Goal: Information Seeking & Learning: Check status

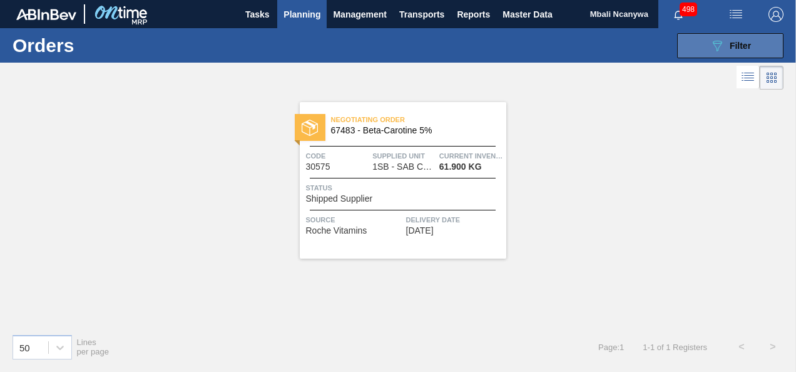
click at [722, 36] on button "089F7B8B-B2A5-4AFE-B5C0-19BA573D28AC Filter" at bounding box center [730, 45] width 106 height 25
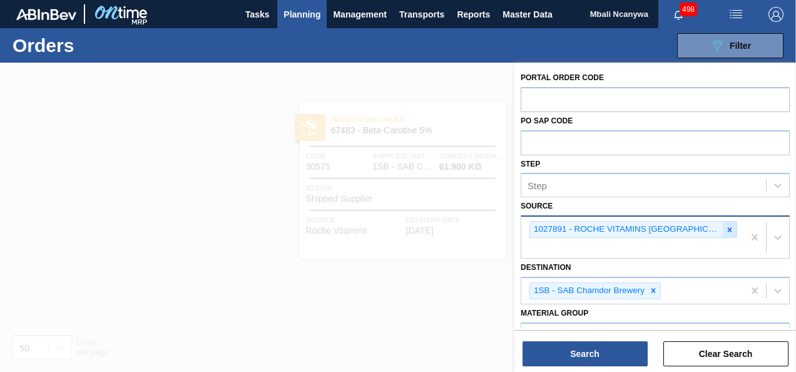
click at [726, 227] on icon at bounding box center [729, 229] width 9 height 9
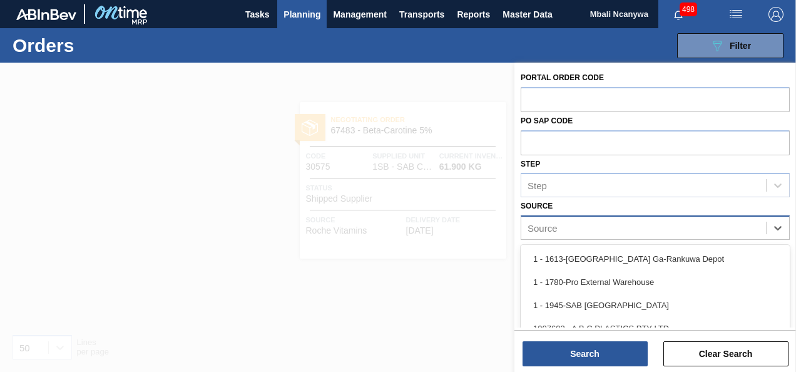
click at [705, 230] on div "Source" at bounding box center [643, 228] width 245 height 18
type input "mcc"
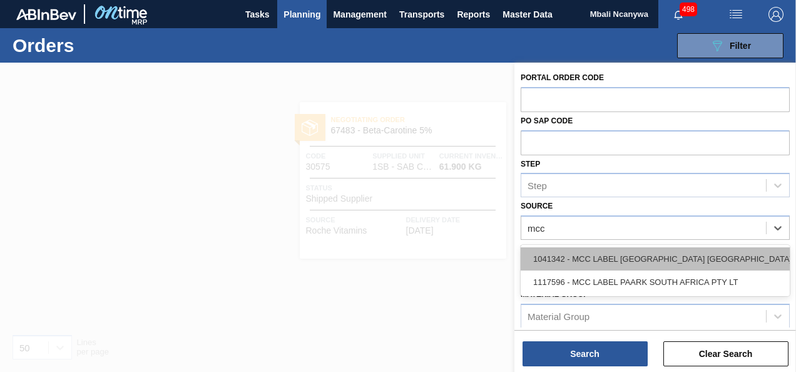
click at [667, 262] on div "1041342 - MCC LABEL [GEOGRAPHIC_DATA] [GEOGRAPHIC_DATA]" at bounding box center [655, 258] width 269 height 23
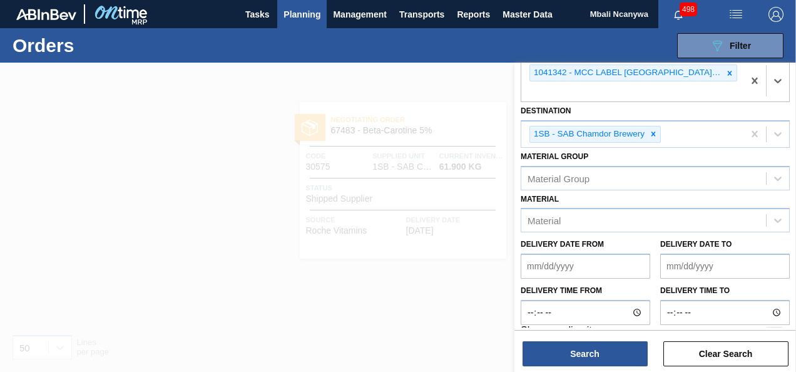
scroll to position [173, 0]
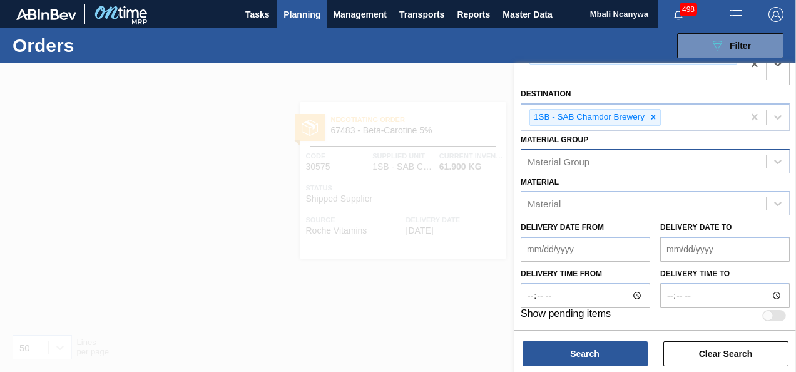
click at [601, 163] on div "Material Group" at bounding box center [643, 161] width 245 height 18
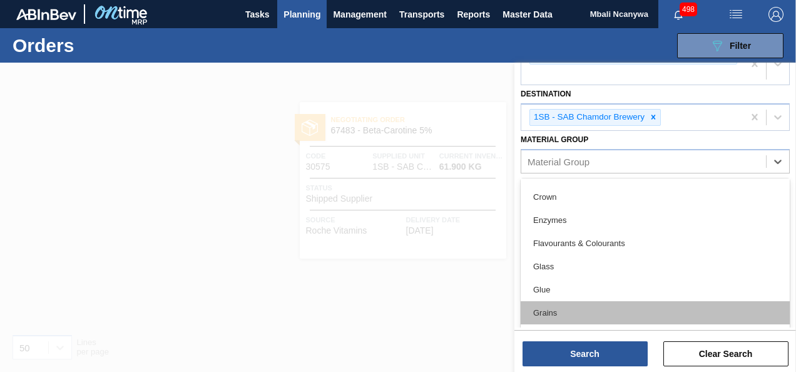
scroll to position [376, 0]
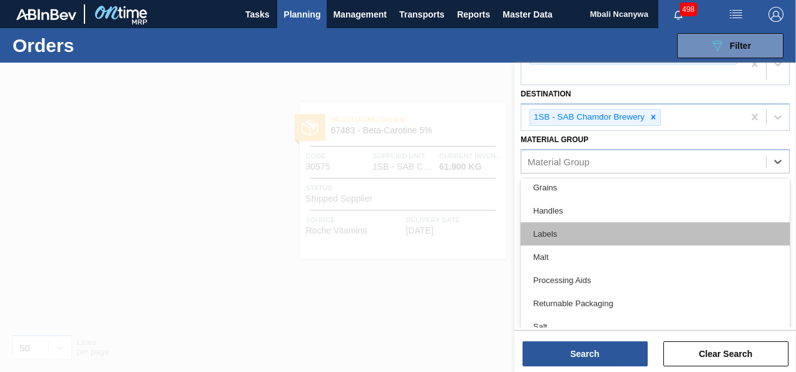
click at [586, 233] on div "Labels" at bounding box center [655, 233] width 269 height 23
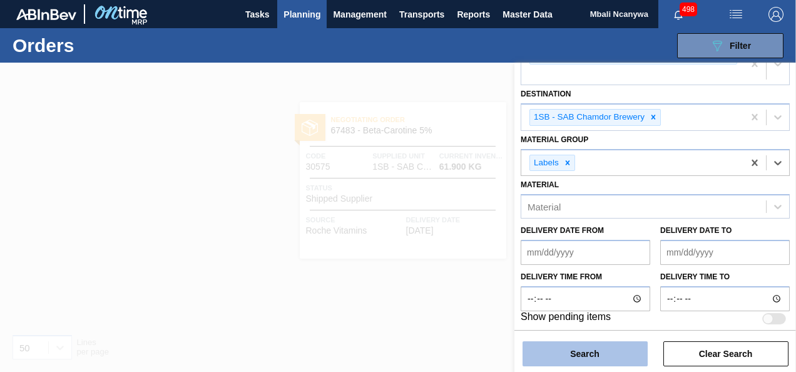
click at [605, 348] on button "Search" at bounding box center [585, 353] width 125 height 25
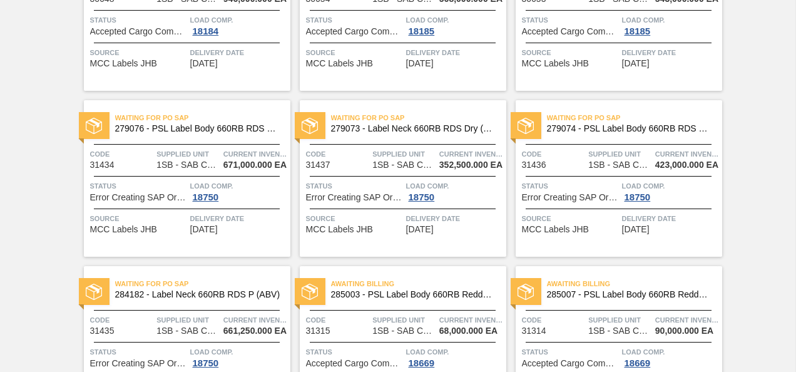
scroll to position [596, 0]
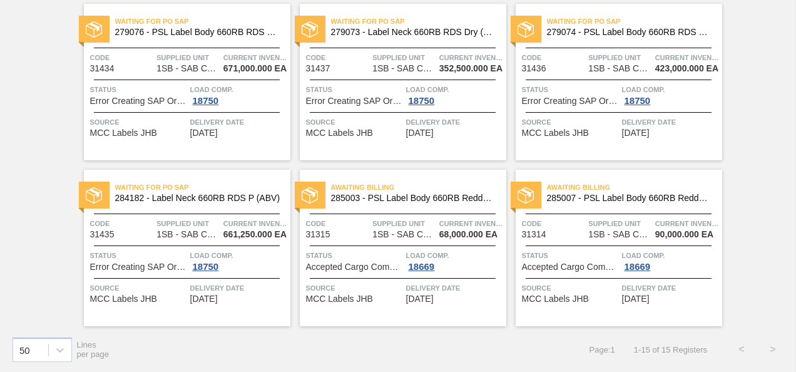
click at [173, 119] on span "Source" at bounding box center [138, 122] width 97 height 13
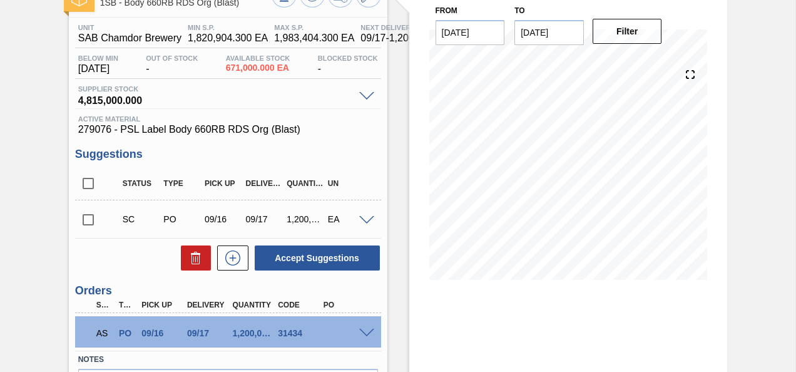
scroll to position [168, 0]
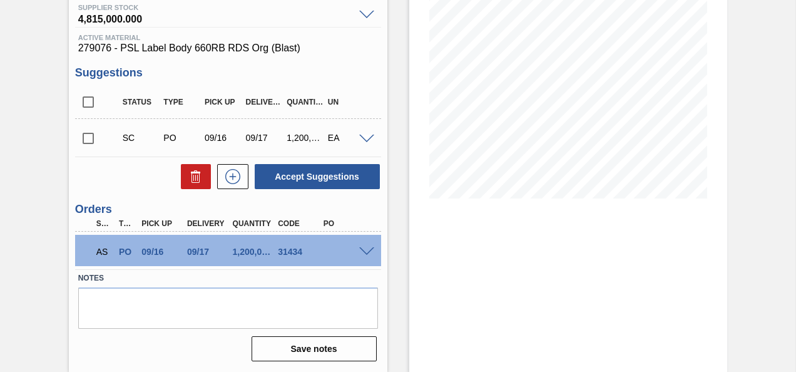
click at [363, 249] on span at bounding box center [366, 251] width 15 height 9
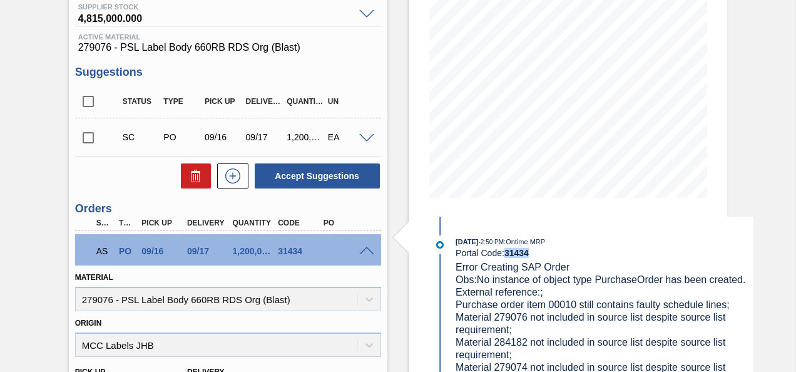
drag, startPoint x: 529, startPoint y: 252, endPoint x: 506, endPoint y: 252, distance: 23.8
click at [506, 252] on strong "31434" at bounding box center [516, 253] width 24 height 10
copy strong "31434"
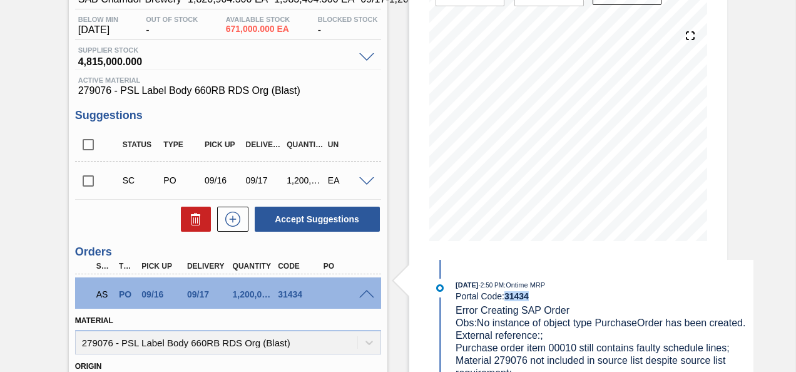
scroll to position [0, 0]
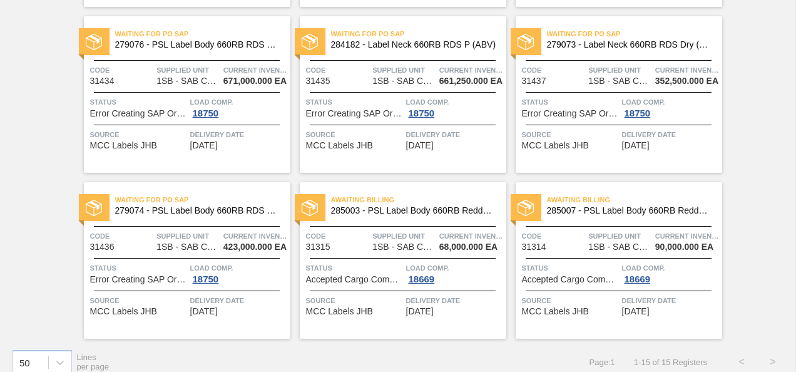
scroll to position [596, 0]
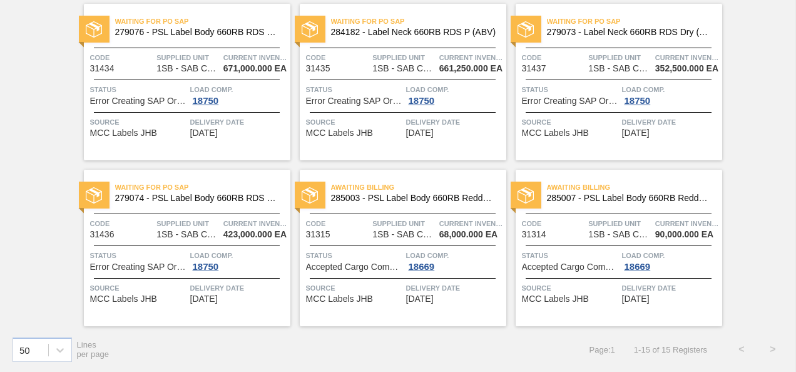
click at [389, 256] on span "Status" at bounding box center [354, 255] width 97 height 13
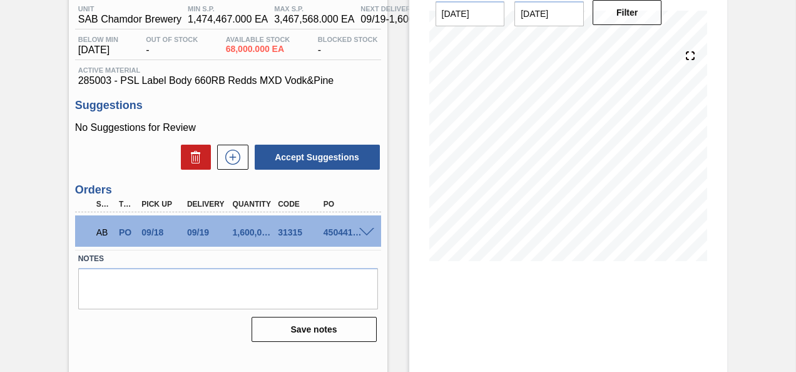
scroll to position [125, 0]
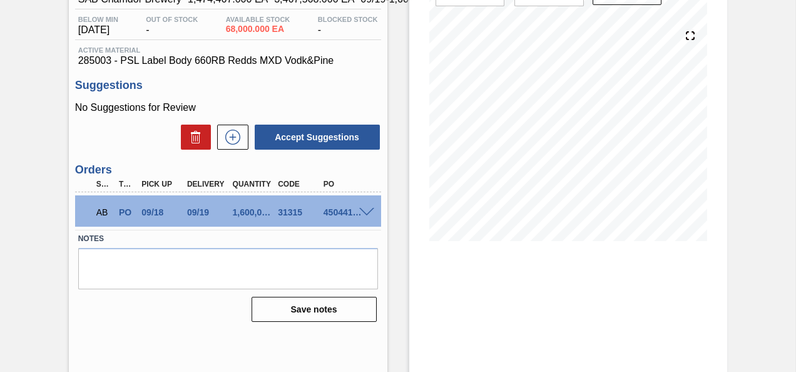
click at [365, 210] on span at bounding box center [366, 212] width 15 height 9
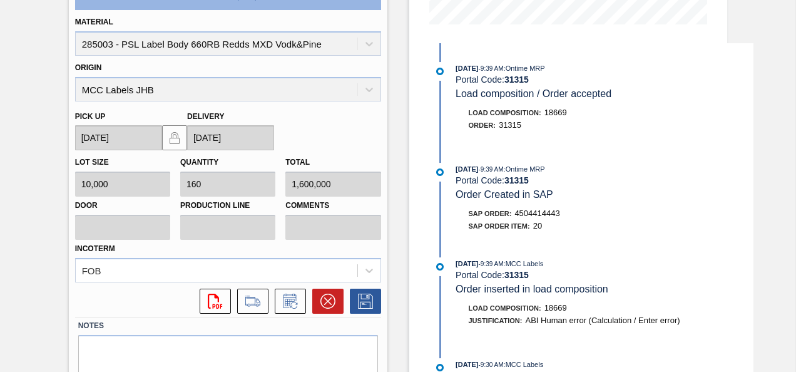
scroll to position [203, 0]
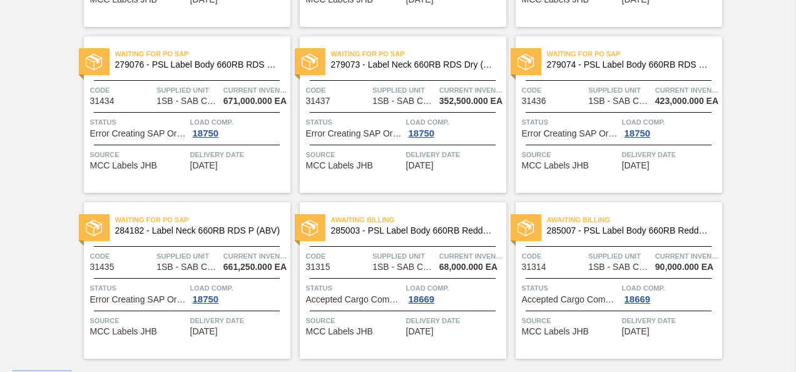
scroll to position [596, 0]
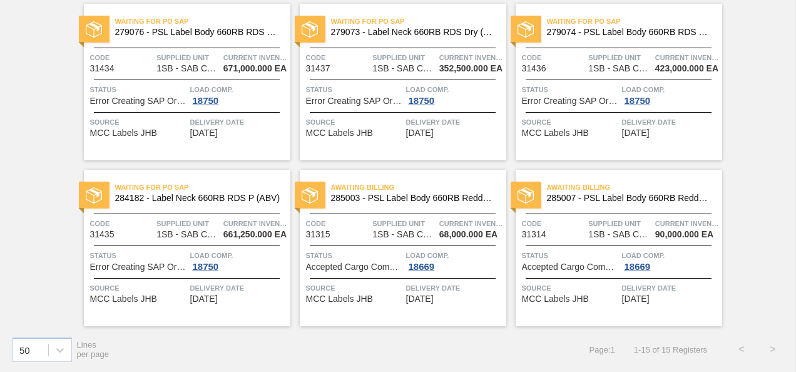
click at [412, 195] on span "285003 - PSL Label Body 660RB Redds MXD Vodk&Pine" at bounding box center [413, 197] width 165 height 9
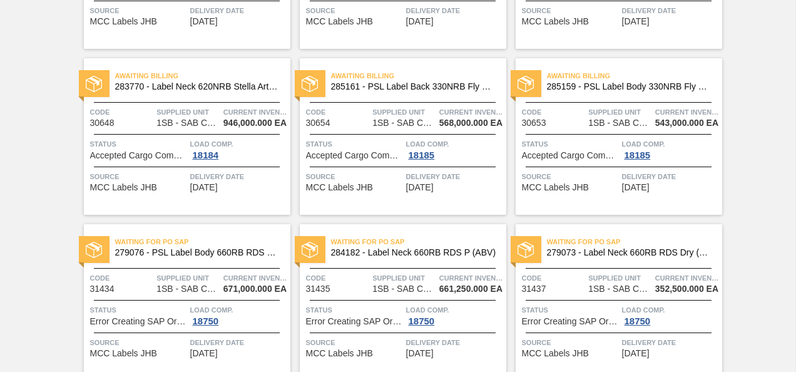
scroll to position [596, 0]
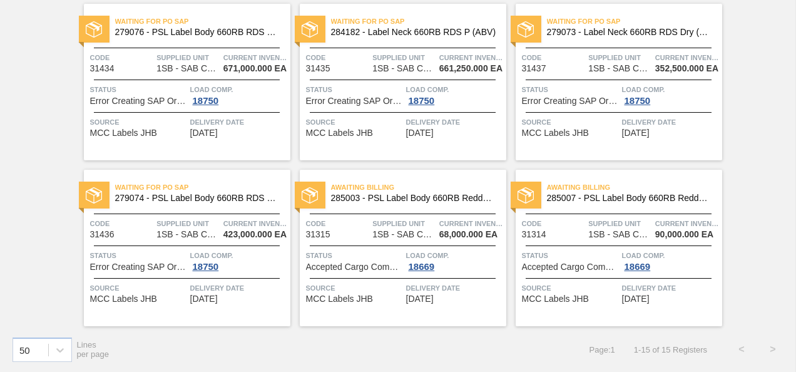
click at [222, 198] on span "279074 - PSL Label Body 660RB RDS Dry (Blast)" at bounding box center [197, 197] width 165 height 9
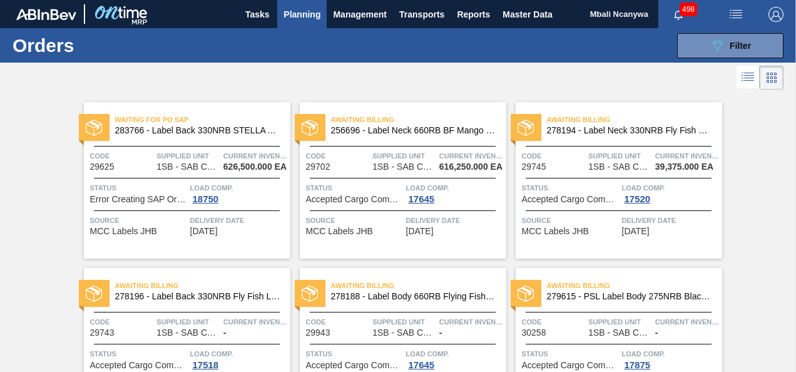
click at [222, 198] on main "Tasks Planning Management Transports Reports Master Data Mbali Ncanywa 498 Mark…" at bounding box center [398, 186] width 796 height 372
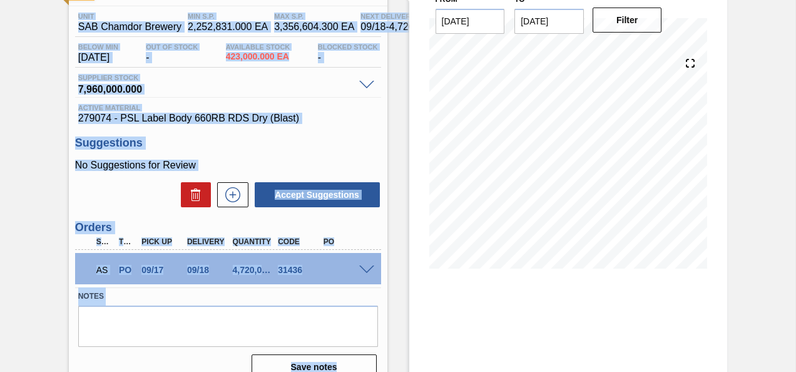
scroll to position [166, 0]
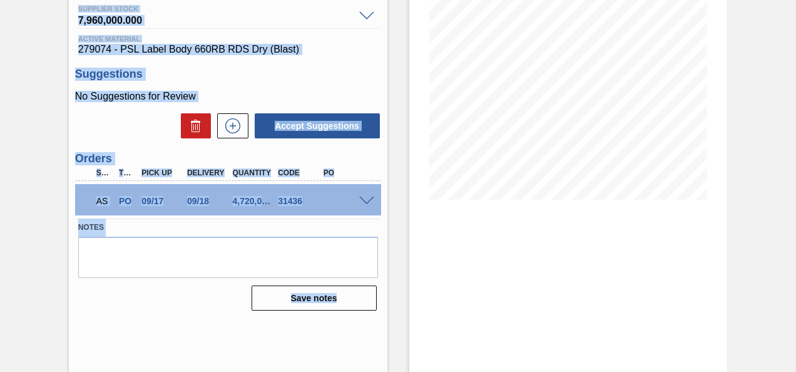
click at [356, 200] on div at bounding box center [368, 199] width 25 height 9
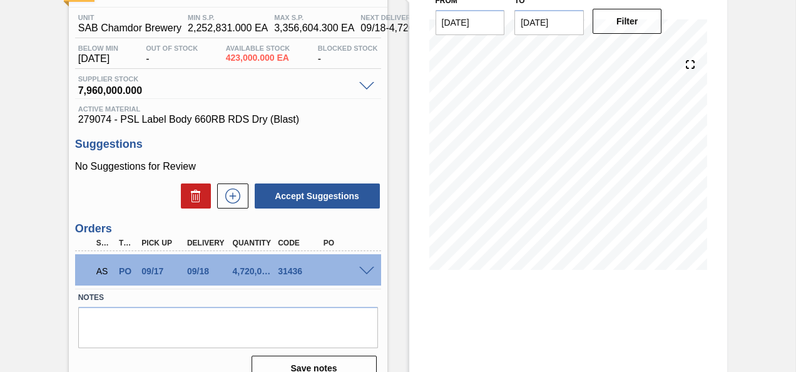
scroll to position [0, 0]
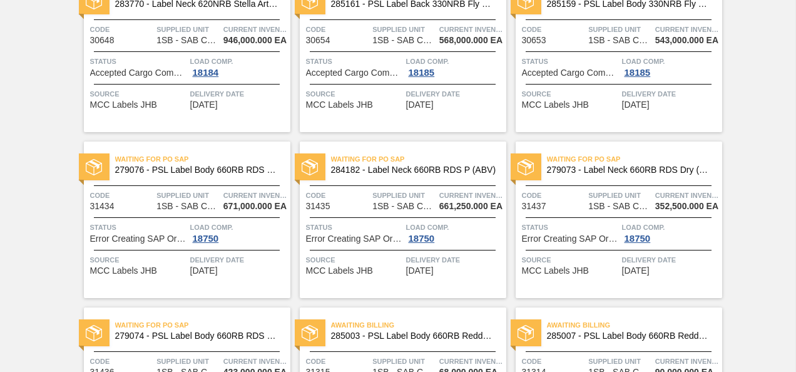
scroll to position [596, 0]
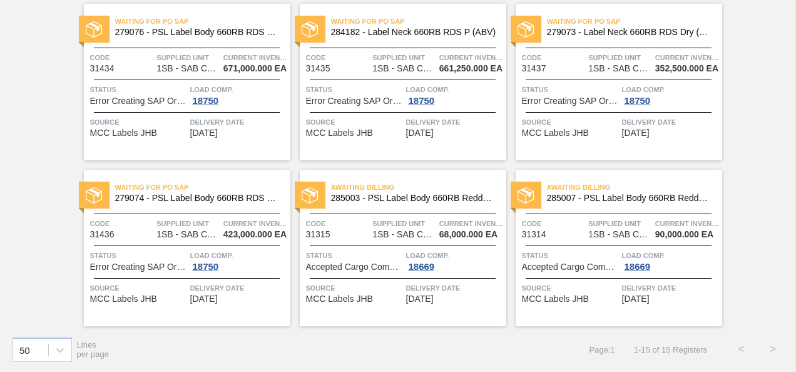
click at [593, 80] on div "Waiting for PO SAP 279073 - Label Neck 660RB RDS Dry (Blast) Code 31437 Supplie…" at bounding box center [619, 82] width 207 height 156
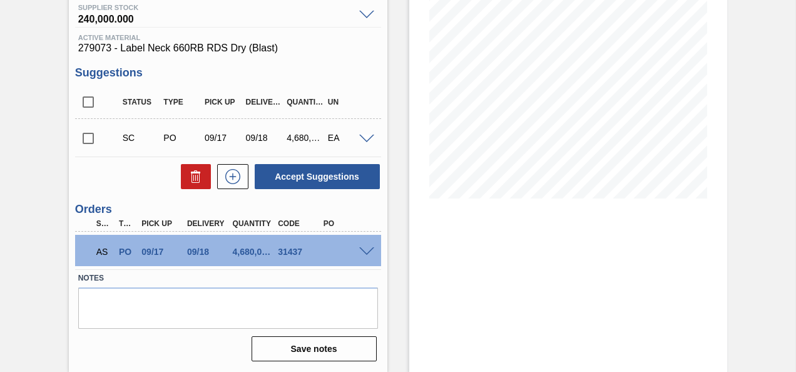
scroll to position [168, 0]
click at [361, 250] on span at bounding box center [366, 251] width 15 height 9
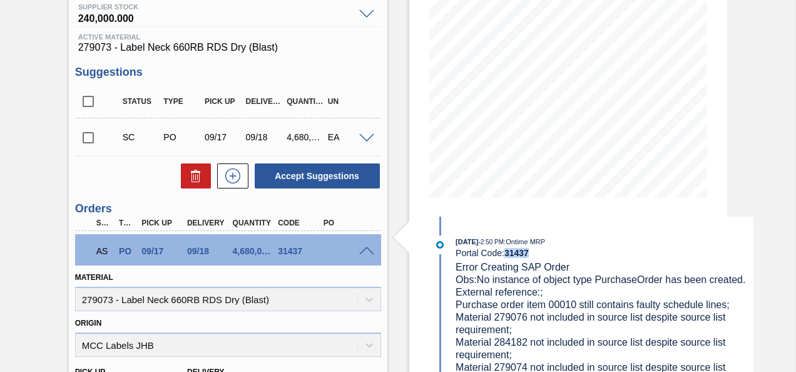
drag, startPoint x: 533, startPoint y: 254, endPoint x: 505, endPoint y: 251, distance: 28.3
click at [505, 251] on div "Portal Code: 31437" at bounding box center [604, 253] width 297 height 10
copy div
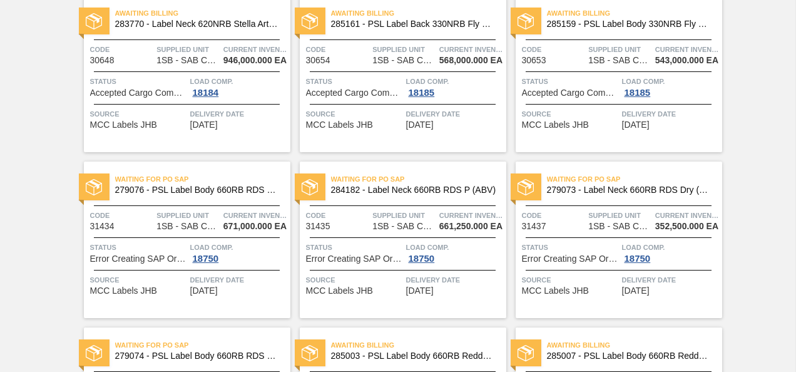
scroll to position [596, 0]
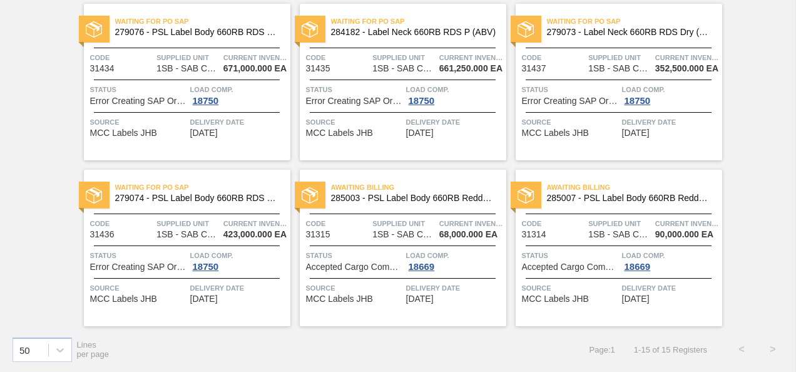
click at [208, 40] on div "Waiting for PO SAP 279076 - PSL Label Body 660RB RDS Org (Blast) Code 31434 Sup…" at bounding box center [187, 82] width 207 height 156
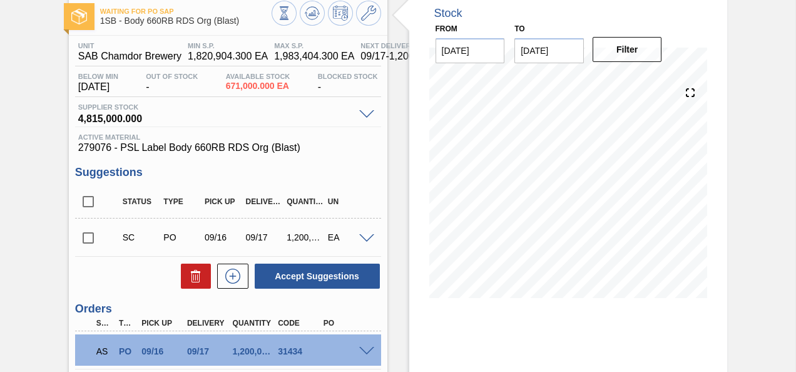
scroll to position [168, 0]
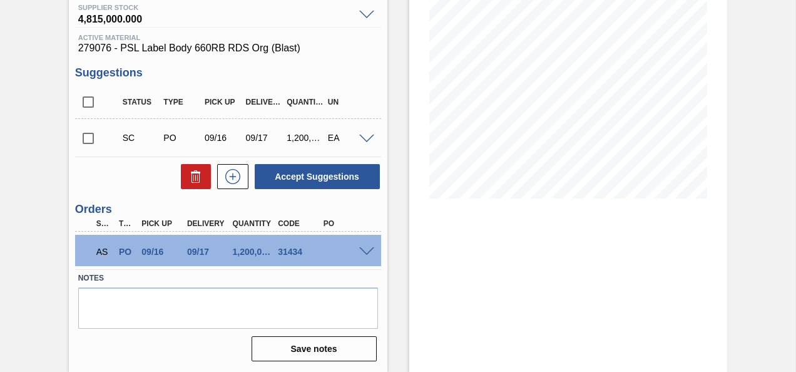
click at [372, 248] on span at bounding box center [366, 251] width 15 height 9
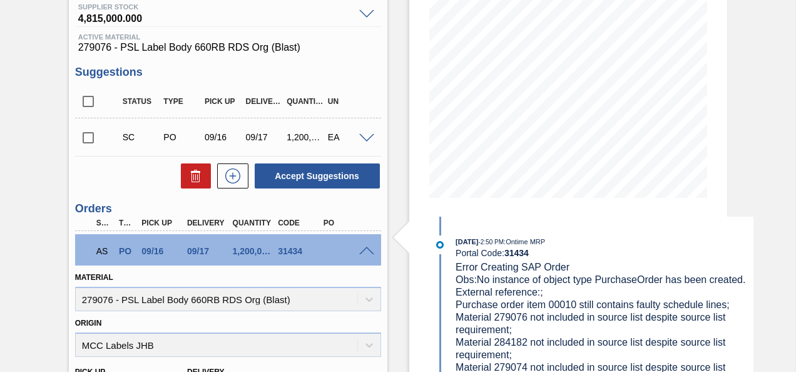
click at [531, 254] on div "Portal Code: 31434" at bounding box center [604, 253] width 297 height 10
click at [523, 252] on strong "31434" at bounding box center [516, 253] width 24 height 10
drag, startPoint x: 518, startPoint y: 250, endPoint x: 509, endPoint y: 250, distance: 8.8
click at [509, 250] on strong "31434" at bounding box center [516, 253] width 24 height 10
drag, startPoint x: 509, startPoint y: 250, endPoint x: 523, endPoint y: 253, distance: 13.4
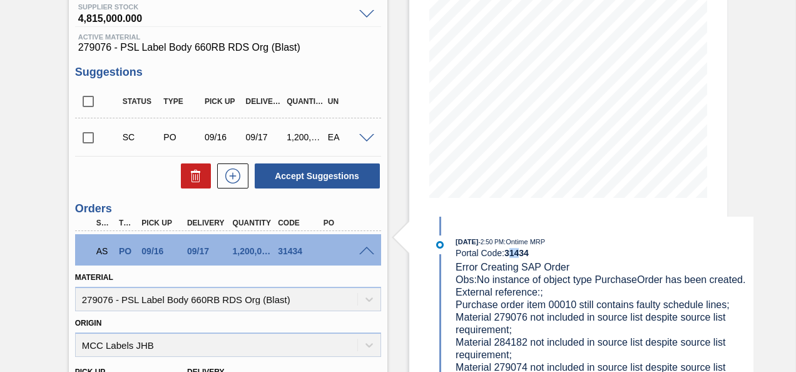
click at [509, 250] on strong "31434" at bounding box center [516, 253] width 24 height 10
click at [531, 252] on div "Portal Code: 31434" at bounding box center [604, 253] width 297 height 10
click at [524, 251] on strong "31434" at bounding box center [516, 253] width 24 height 10
click at [506, 250] on strong "31434" at bounding box center [516, 253] width 24 height 10
click at [505, 250] on div "Portal Code: 31434" at bounding box center [604, 253] width 297 height 10
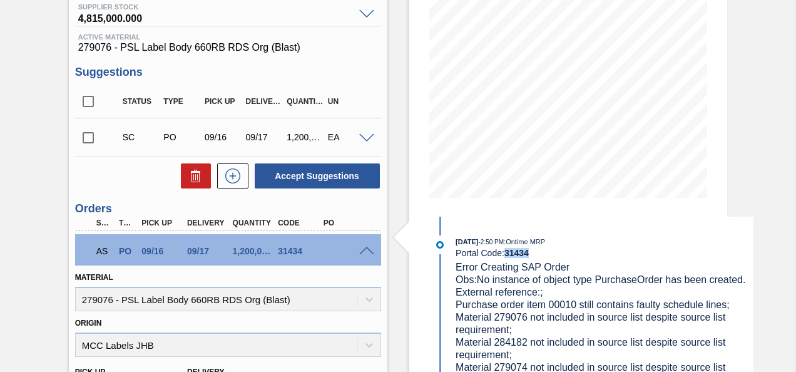
click at [505, 250] on div "Portal Code: 31434" at bounding box center [604, 253] width 297 height 10
copy strong "31434"
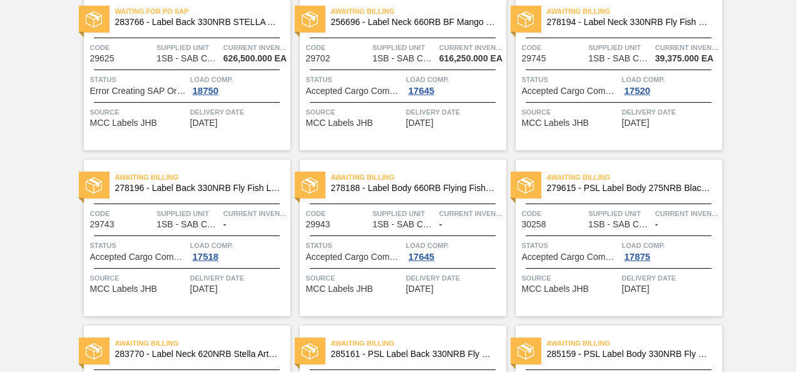
scroll to position [313, 0]
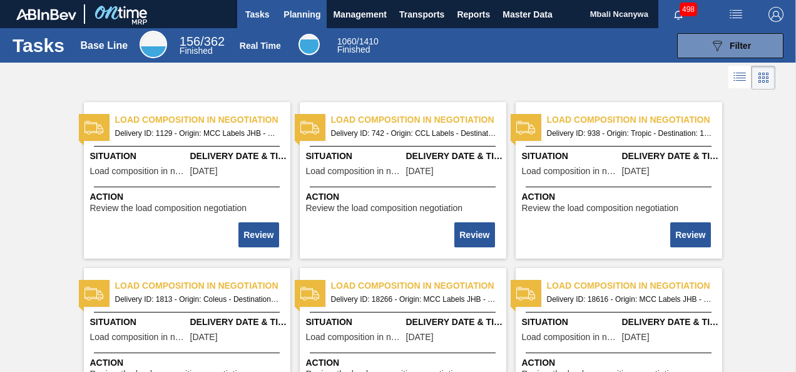
click at [305, 11] on span "Planning" at bounding box center [302, 14] width 37 height 15
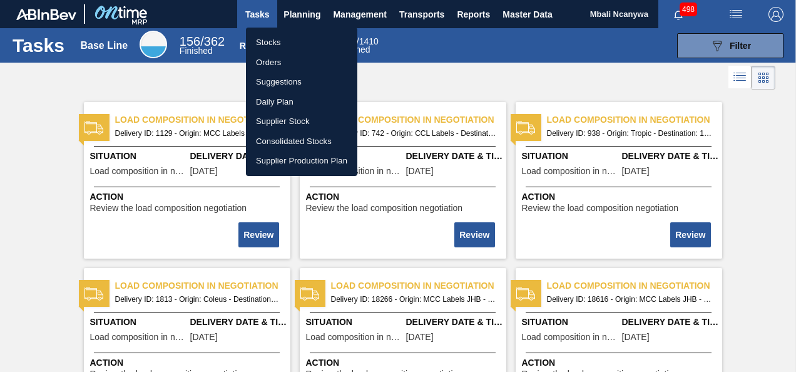
click at [301, 57] on li "Orders" at bounding box center [301, 63] width 111 height 20
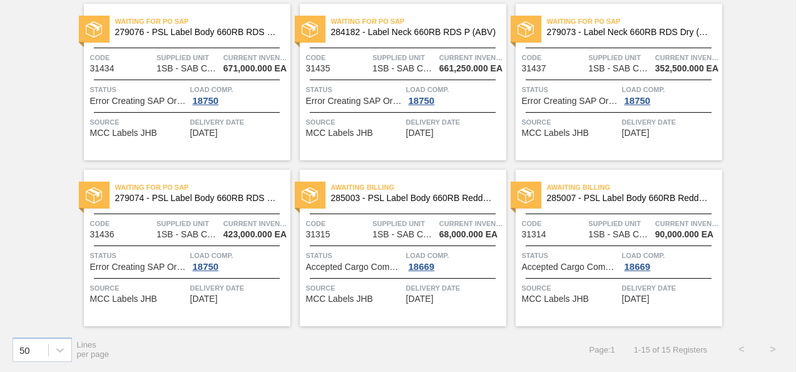
scroll to position [533, 0]
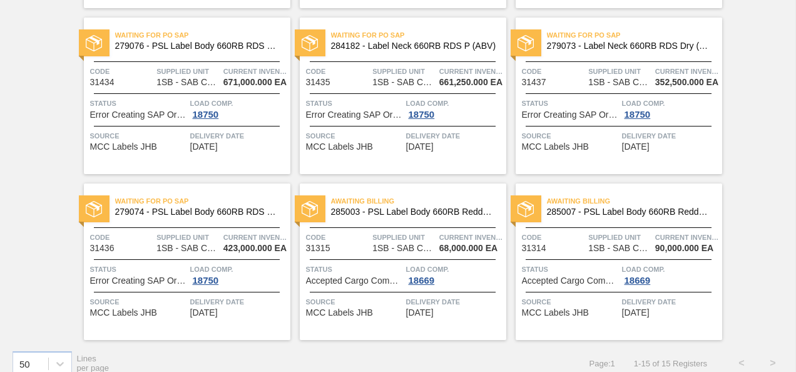
scroll to position [573, 0]
